Goal: Task Accomplishment & Management: Manage account settings

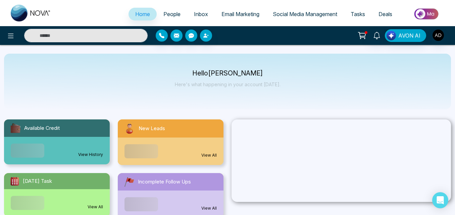
select select "*"
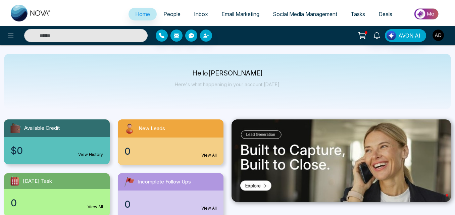
click at [440, 35] on img "button" at bounding box center [437, 35] width 11 height 11
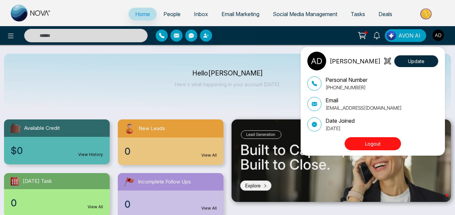
click at [380, 141] on button "Logout" at bounding box center [372, 143] width 56 height 13
